Goal: Check status: Check status

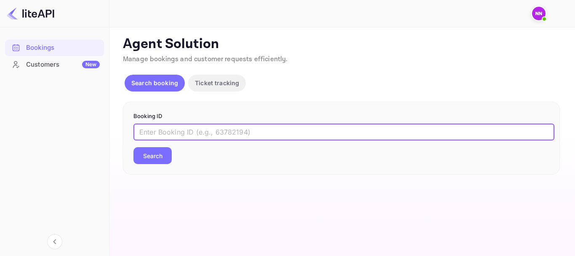
paste input "9118438"
click at [145, 156] on button "Search" at bounding box center [152, 155] width 38 height 17
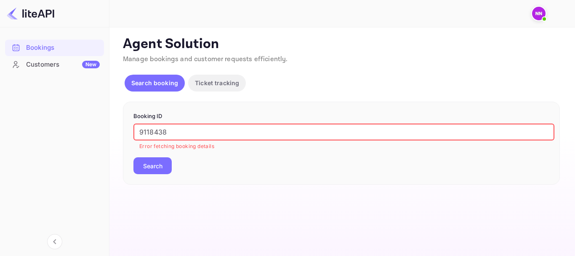
click at [148, 134] on input "9118438" at bounding box center [343, 131] width 421 height 17
paste input "CG4OPT5pm"
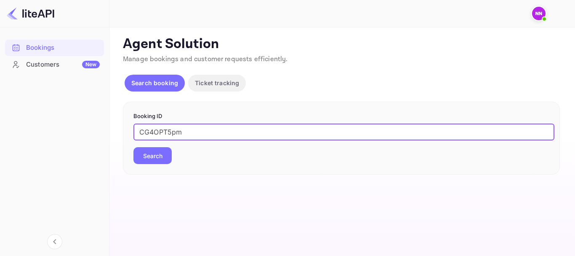
click at [133, 147] on button "Search" at bounding box center [152, 155] width 38 height 17
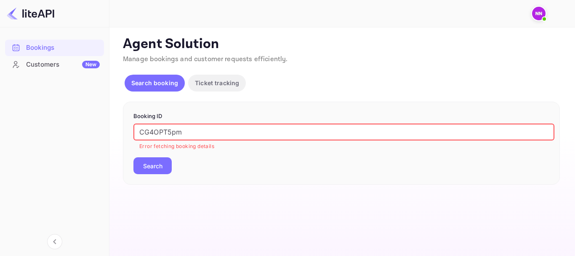
drag, startPoint x: 170, startPoint y: 133, endPoint x: 257, endPoint y: 124, distance: 87.2
click at [257, 124] on input "CG4OPT5pm" at bounding box center [343, 131] width 421 height 17
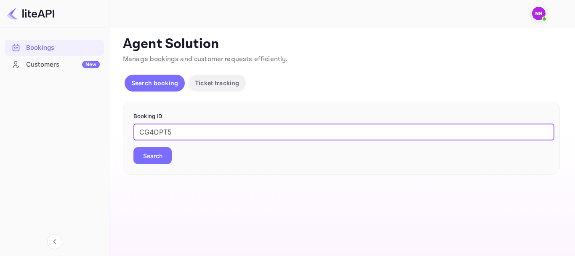
type input "CG4OPT5"
click at [133, 147] on button "Search" at bounding box center [152, 155] width 38 height 17
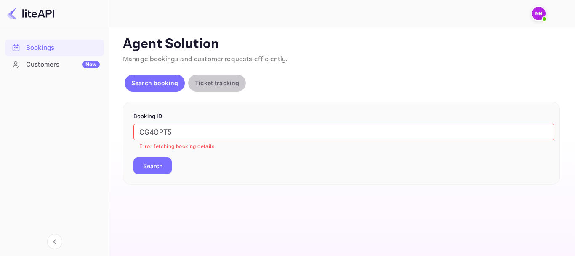
click at [218, 83] on p "Ticket tracking" at bounding box center [217, 82] width 44 height 9
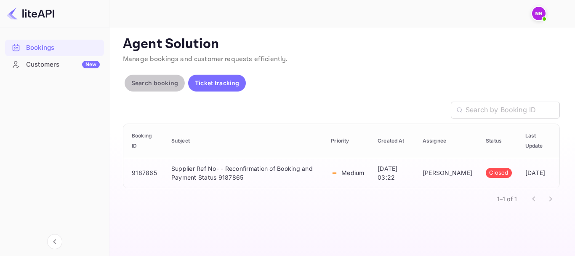
click at [155, 89] on button "Search booking" at bounding box center [155, 83] width 60 height 17
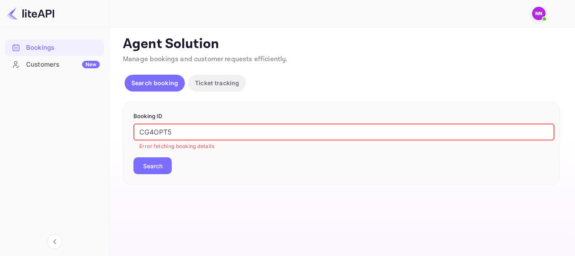
click at [185, 136] on input "CG4OPT5" at bounding box center [343, 131] width 421 height 17
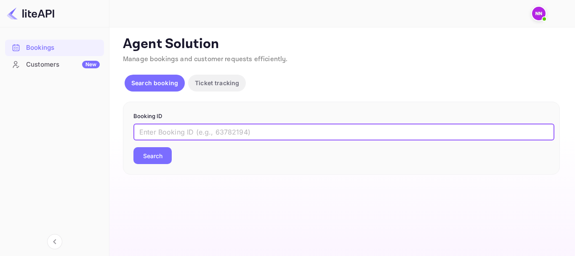
paste input "9118438"
type input "9118438"
click at [157, 154] on button "Search" at bounding box center [152, 155] width 38 height 17
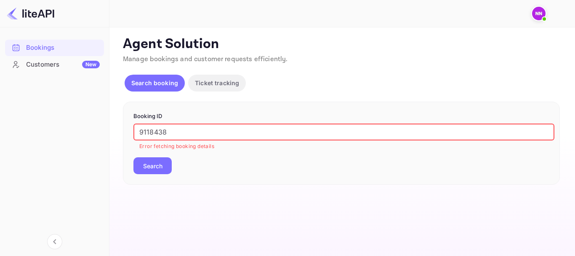
click at [141, 132] on input "9118438" at bounding box center [343, 131] width 421 height 17
click at [133, 157] on button "Search" at bounding box center [152, 165] width 38 height 17
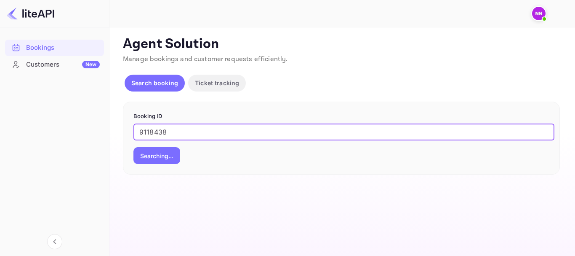
click at [230, 83] on p "Ticket tracking" at bounding box center [217, 82] width 44 height 9
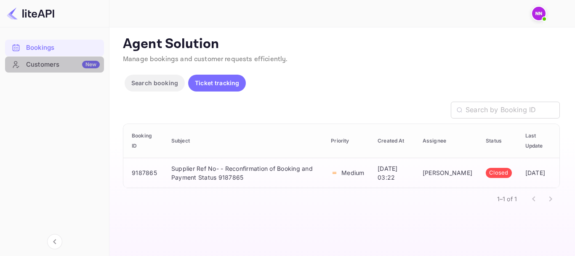
click at [48, 63] on div "Customers New" at bounding box center [63, 65] width 74 height 10
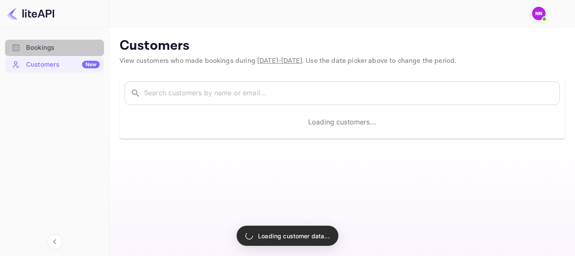
click at [51, 40] on div "Bookings" at bounding box center [54, 48] width 99 height 16
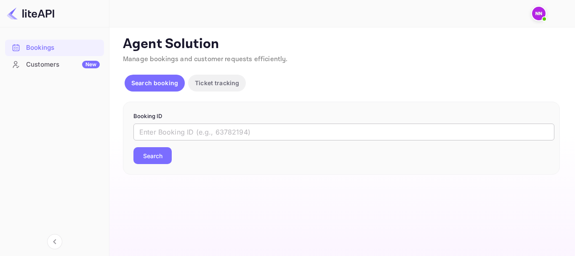
click at [235, 132] on input "text" at bounding box center [343, 131] width 421 height 17
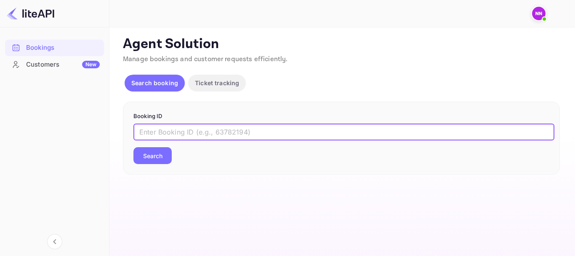
paste input "9118438"
drag, startPoint x: 173, startPoint y: 135, endPoint x: 72, endPoint y: 128, distance: 101.7
click at [72, 128] on div "Bookings Customers New Now you can check your travel website directly from the …" at bounding box center [287, 128] width 575 height 256
paste input "CG4OPT5pm"
type input "CG4OPT5pm"
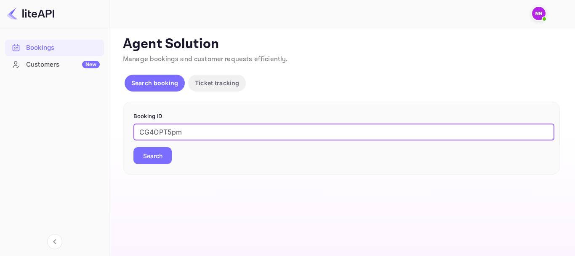
click at [133, 147] on button "Search" at bounding box center [152, 155] width 38 height 17
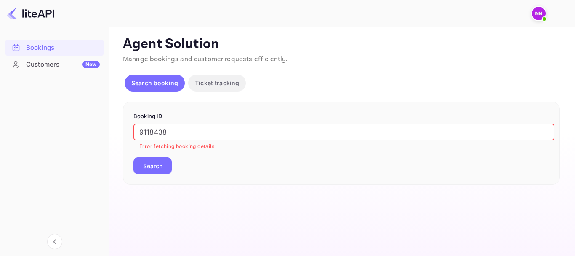
click at [176, 130] on input "9118438" at bounding box center [343, 131] width 421 height 17
paste input "text"
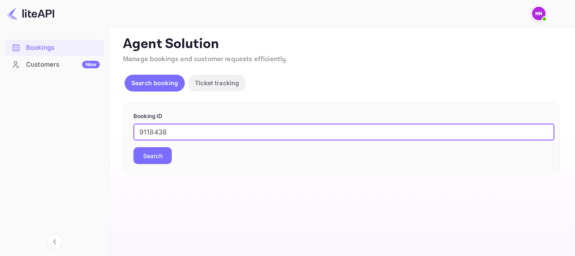
type input "9118438"
click at [137, 129] on input "9118438" at bounding box center [343, 131] width 421 height 17
click at [148, 160] on button "Search" at bounding box center [152, 155] width 38 height 17
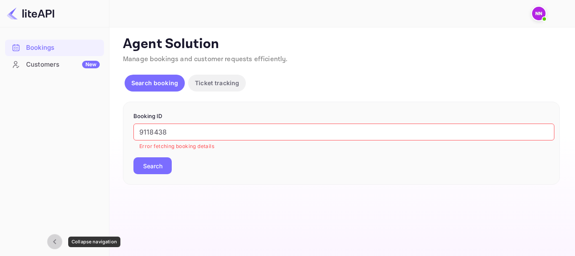
click at [57, 240] on icon "Collapse navigation" at bounding box center [55, 241] width 10 height 10
